Goal: Find specific page/section: Find specific page/section

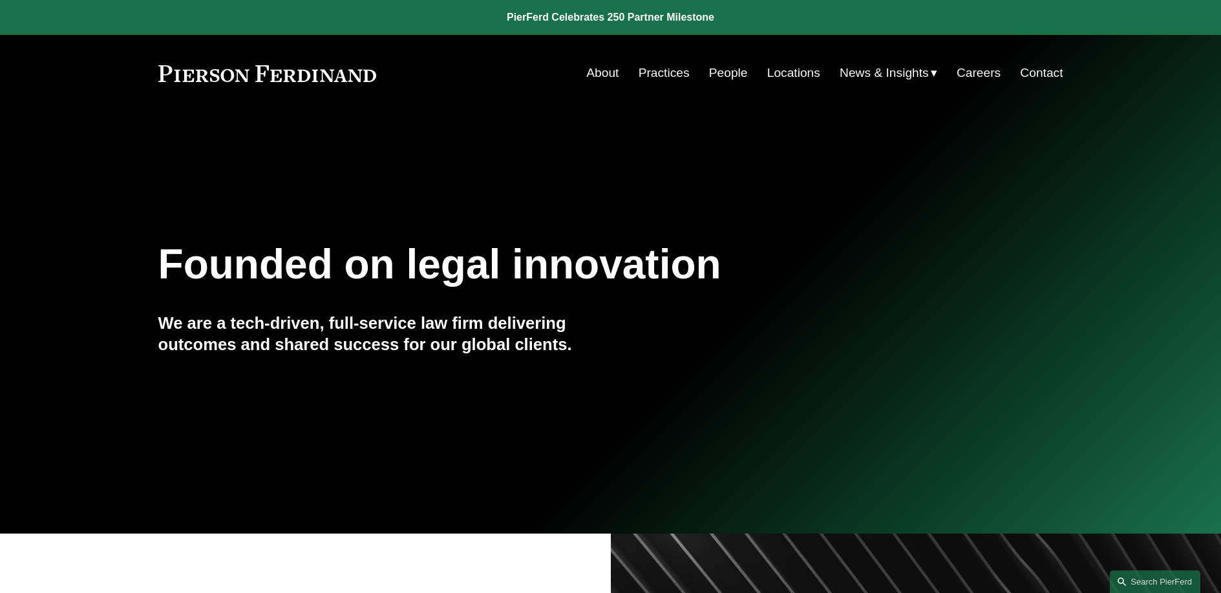
click at [725, 80] on link "People" at bounding box center [728, 73] width 39 height 25
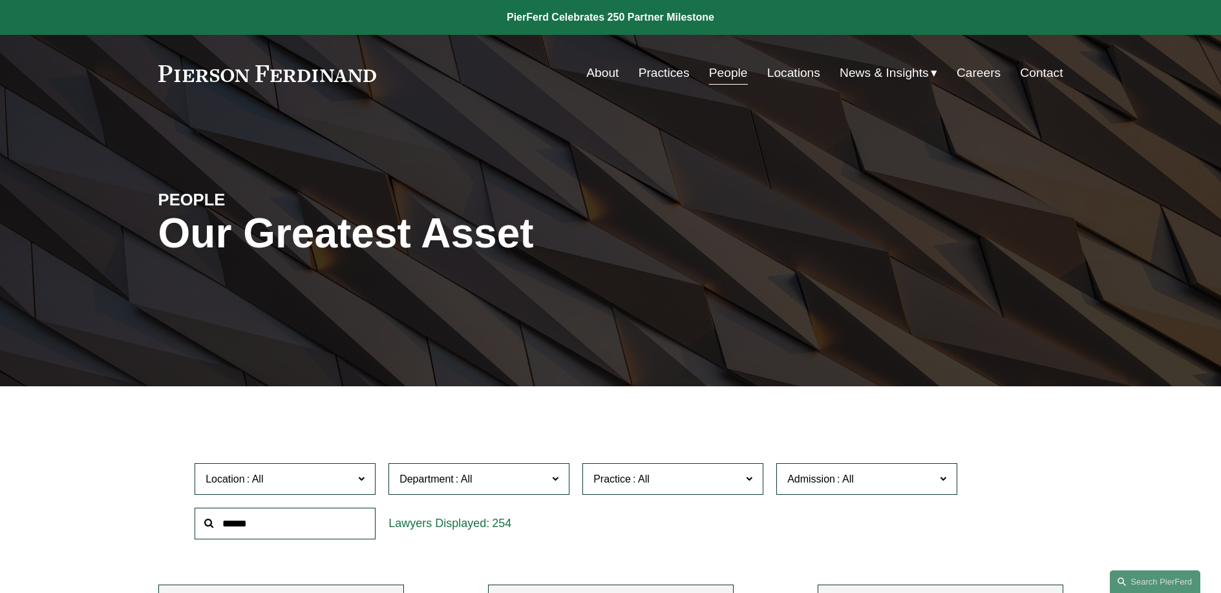
scroll to position [21, 0]
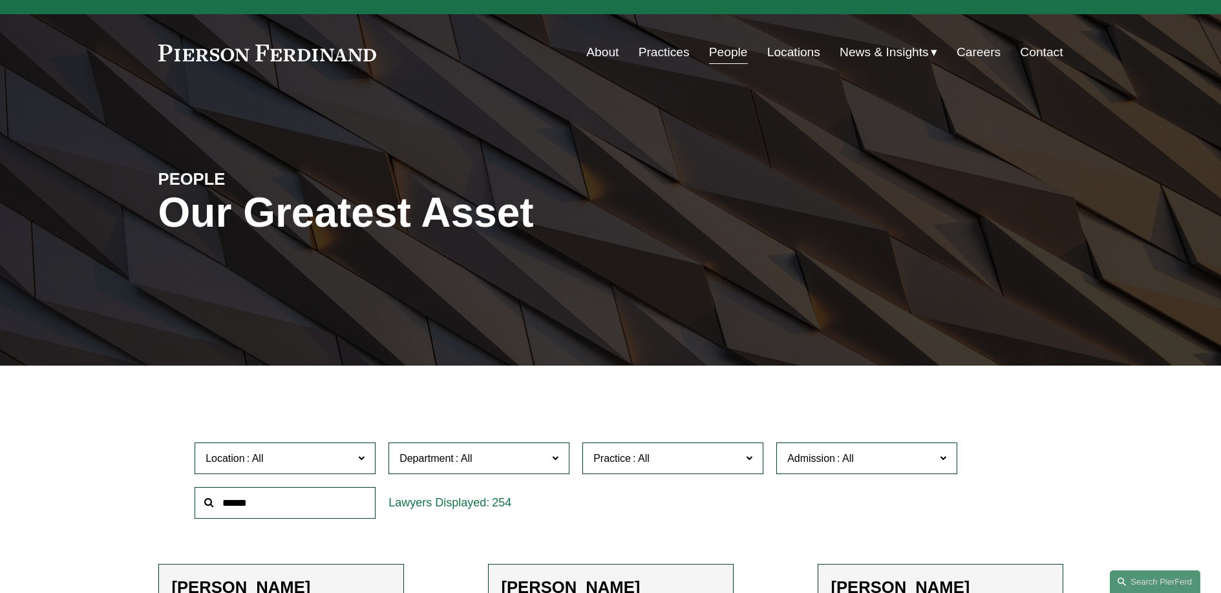
click at [701, 458] on span "Practice" at bounding box center [667, 458] width 148 height 17
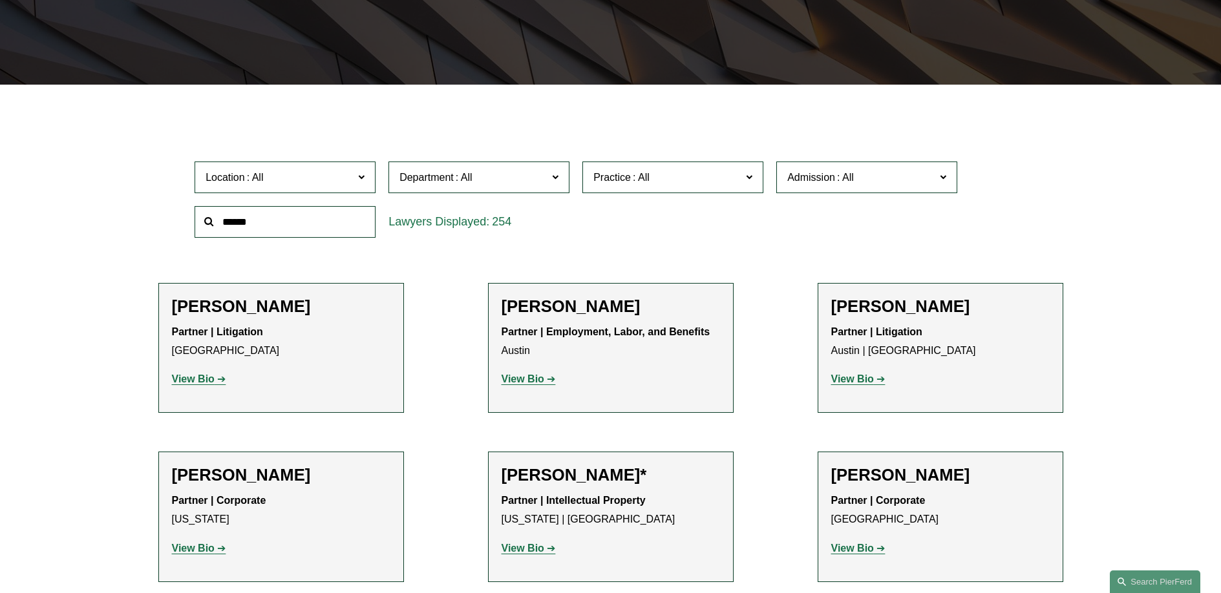
scroll to position [448, 0]
click at [0, 0] on link "Construction and Design Professional" at bounding box center [0, 0] width 0 height 0
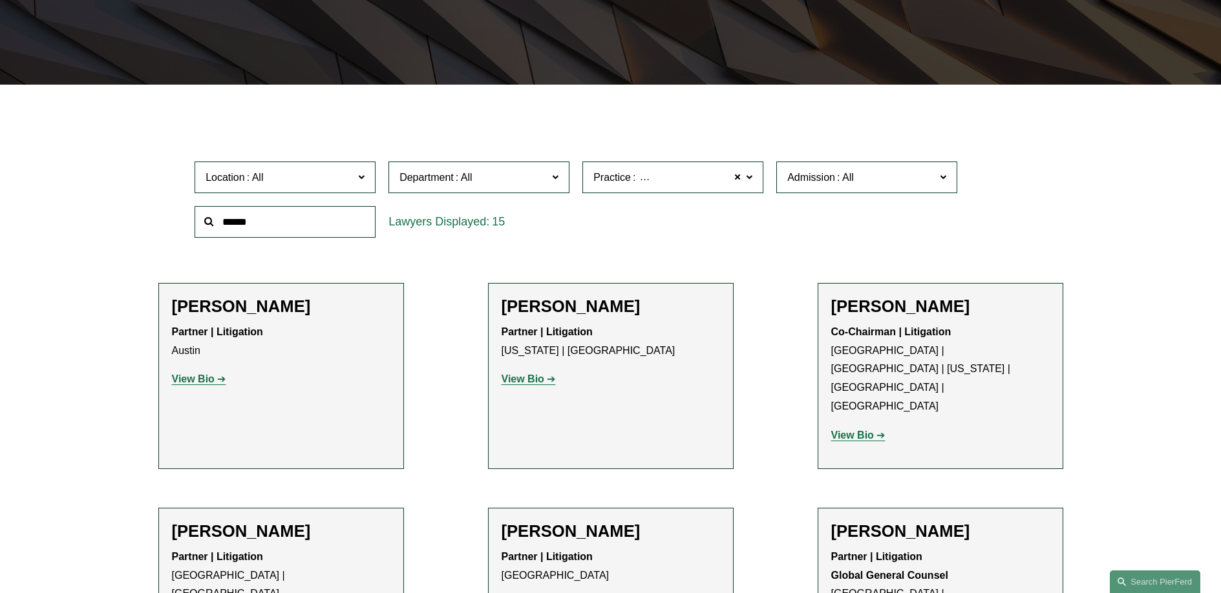
click at [446, 185] on span "Department" at bounding box center [474, 177] width 148 height 17
click at [0, 0] on link "Corporate" at bounding box center [0, 0] width 0 height 0
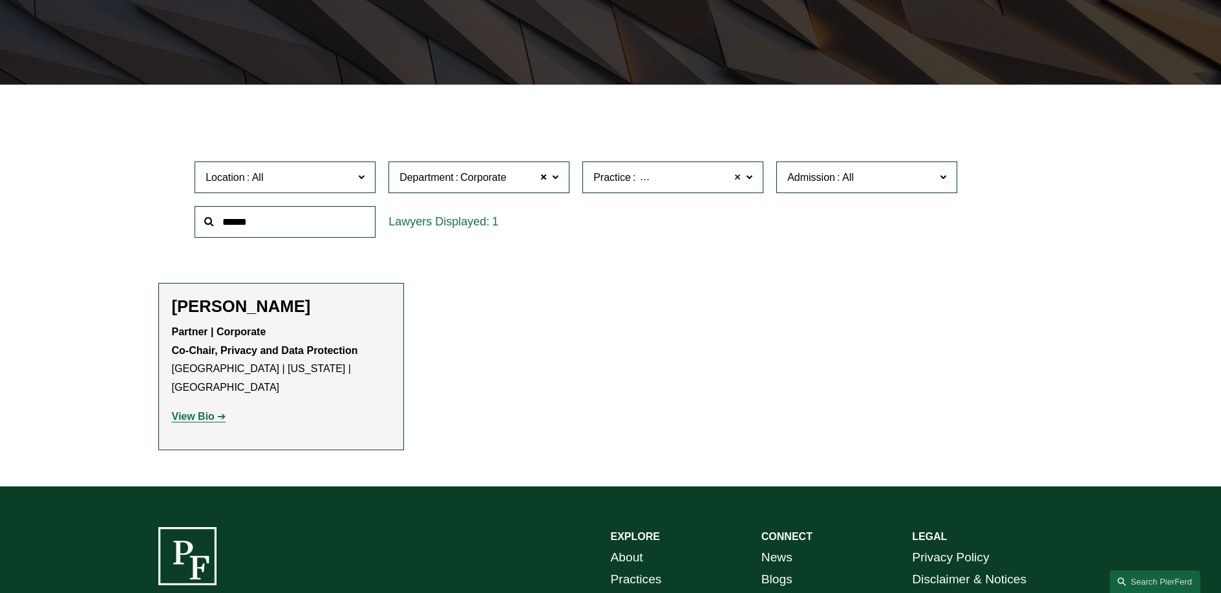
click at [736, 175] on span at bounding box center [738, 177] width 8 height 17
click at [614, 181] on span "Practice" at bounding box center [611, 177] width 37 height 11
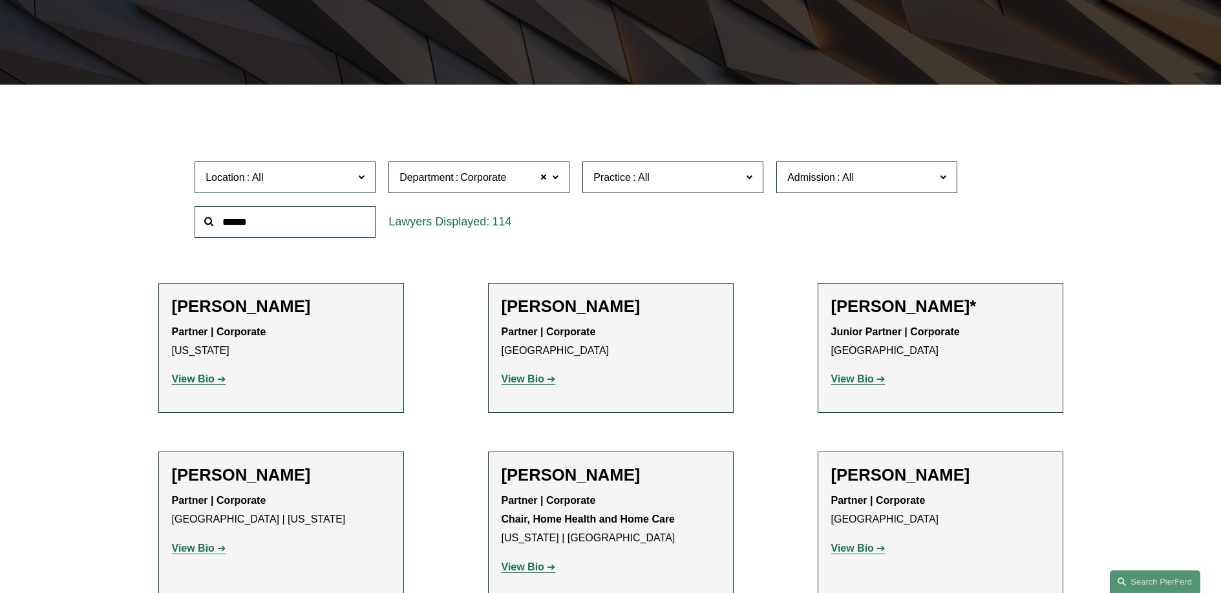
click at [979, 200] on div "Location All [GEOGRAPHIC_DATA] [GEOGRAPHIC_DATA] [GEOGRAPHIC_DATA] [GEOGRAPHIC_…" at bounding box center [610, 199] width 845 height 89
click at [1044, 219] on div "Location All [GEOGRAPHIC_DATA] [GEOGRAPHIC_DATA] [GEOGRAPHIC_DATA] [GEOGRAPHIC_…" at bounding box center [610, 199] width 905 height 89
